Goal: Navigation & Orientation: Find specific page/section

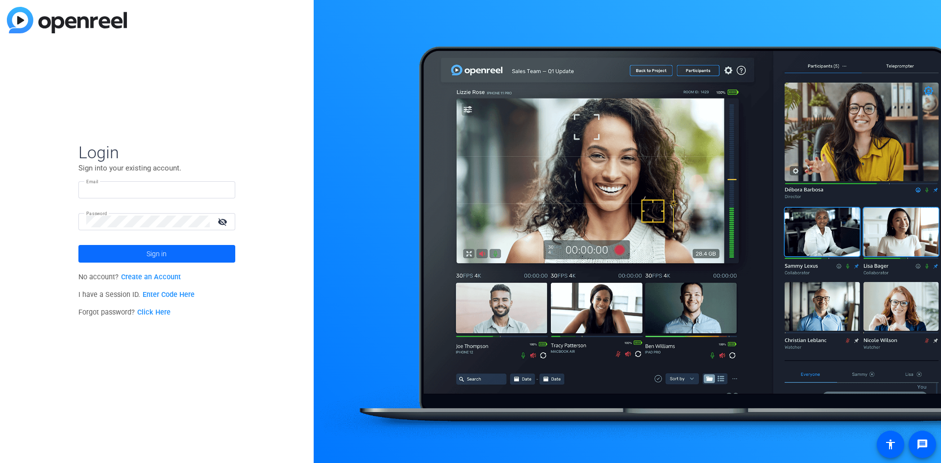
type input "[EMAIL_ADDRESS][DOMAIN_NAME]"
click at [203, 255] on span at bounding box center [156, 254] width 157 height 24
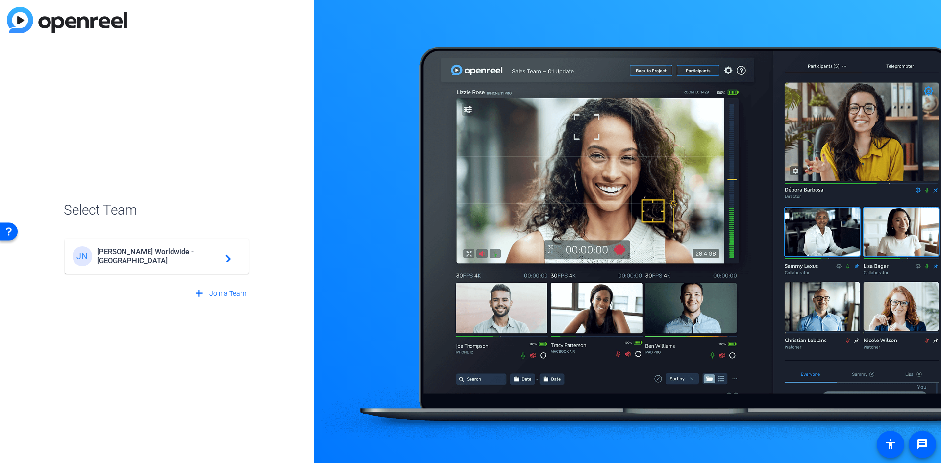
click at [232, 259] on div "JN [PERSON_NAME] Worldwide - [GEOGRAPHIC_DATA] navigate_next" at bounding box center [157, 257] width 169 height 20
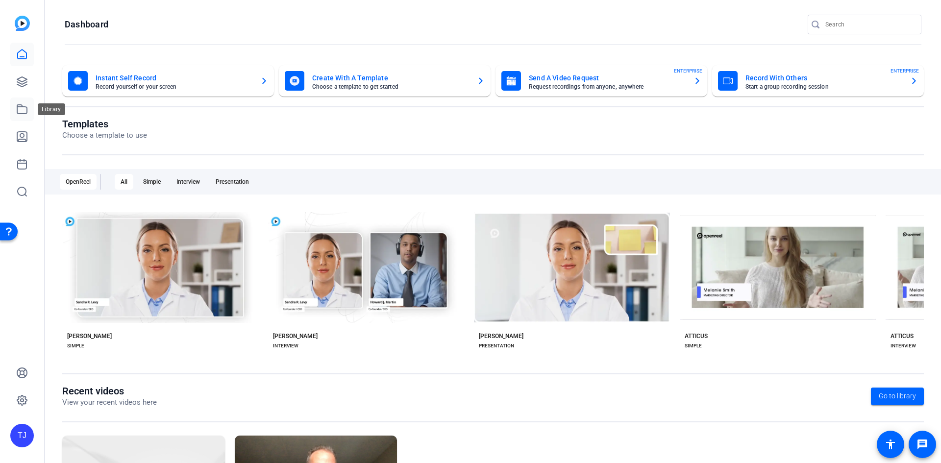
click at [24, 107] on icon at bounding box center [22, 109] width 10 height 9
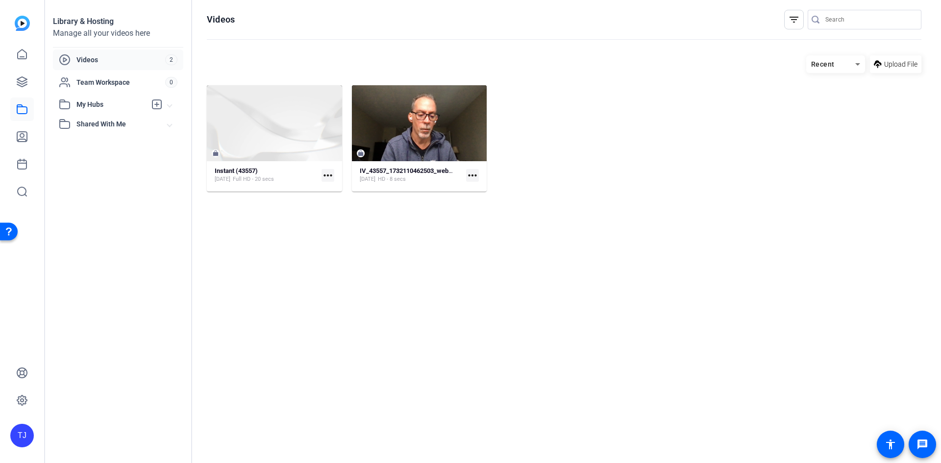
click at [107, 63] on span "Videos" at bounding box center [120, 60] width 89 height 10
click at [100, 83] on span "Team Workspace" at bounding box center [120, 82] width 89 height 10
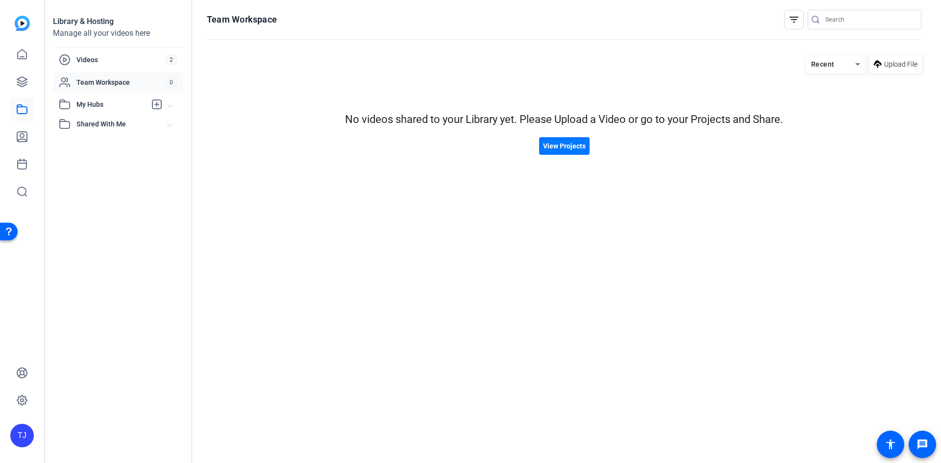
click at [102, 106] on span "My Hubs" at bounding box center [111, 105] width 70 height 10
click at [114, 145] on span "Shared With Me" at bounding box center [121, 146] width 91 height 10
click at [27, 84] on icon at bounding box center [22, 82] width 10 height 10
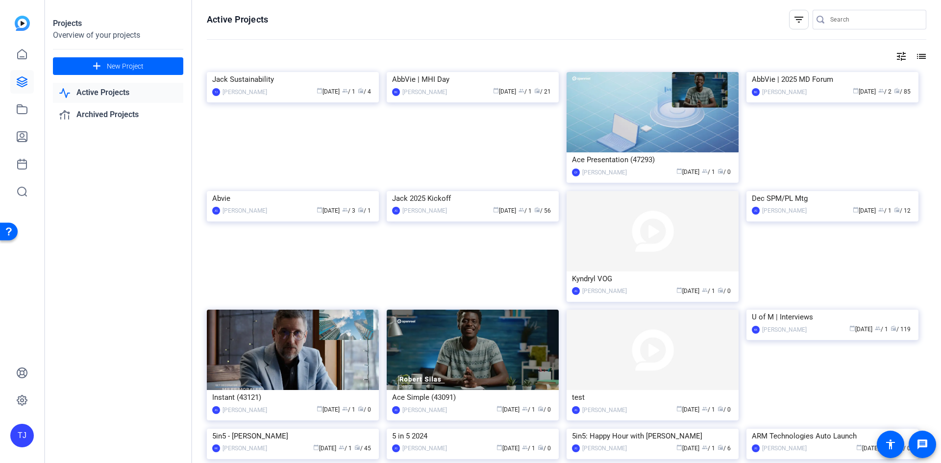
click at [115, 91] on link "Active Projects" at bounding box center [118, 93] width 130 height 20
